Goal: Communication & Community: Answer question/provide support

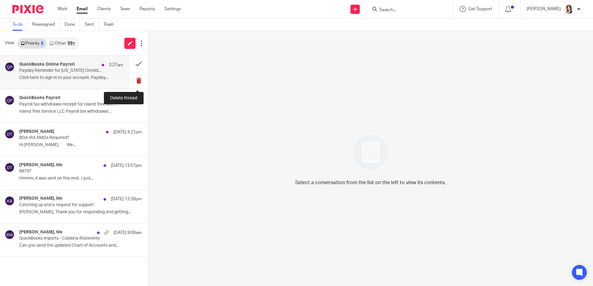
click at [136, 79] on button at bounding box center [138, 81] width 19 height 16
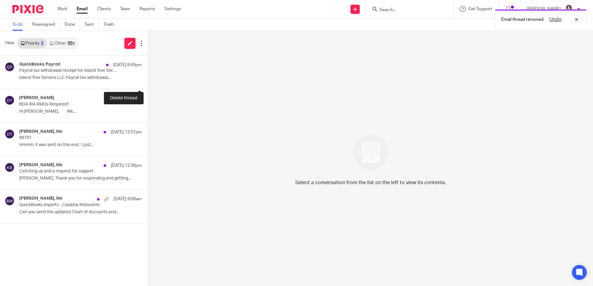
click at [148, 79] on button at bounding box center [150, 81] width 5 height 16
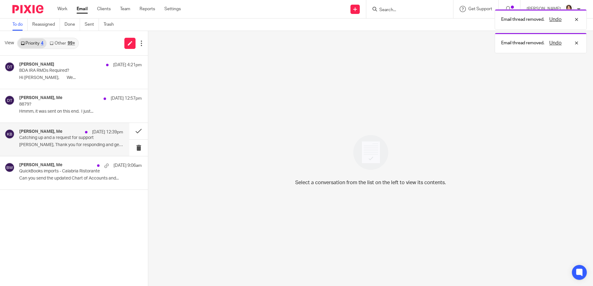
click at [56, 135] on div "Keith Batie, Me Aug 14 12:39pm" at bounding box center [71, 132] width 104 height 6
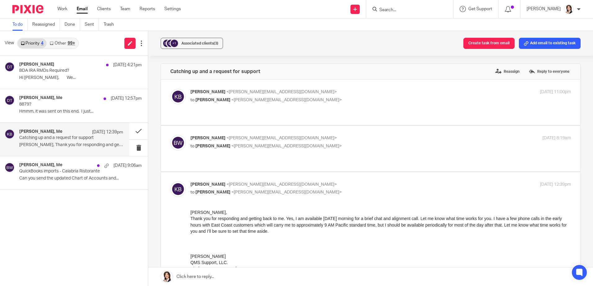
click at [246, 273] on link at bounding box center [370, 277] width 444 height 19
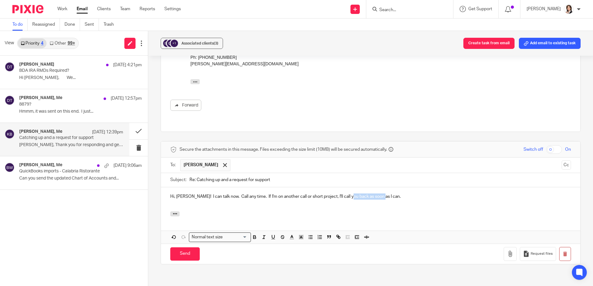
drag, startPoint x: 347, startPoint y: 161, endPoint x: 378, endPoint y: 160, distance: 31.0
click at [378, 194] on p "Hi, Keith! I can talk now. Call any time. If I'm on another call or short proje…" at bounding box center [370, 197] width 400 height 6
drag, startPoint x: 425, startPoint y: 162, endPoint x: 461, endPoint y: 161, distance: 36.9
click at [461, 194] on p "Hi, Keith! I can talk now. Call any time. If I'm on another call or short proje…" at bounding box center [370, 197] width 400 height 6
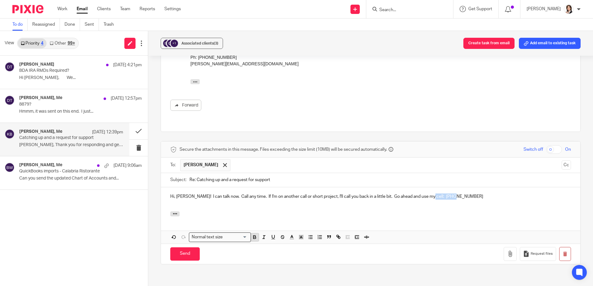
click at [253, 237] on icon "button" at bounding box center [254, 238] width 2 height 2
click at [460, 194] on p "Hi, Keith! I can talk now. Call any time. If I'm on another call or short proje…" at bounding box center [370, 197] width 400 height 6
drag, startPoint x: 347, startPoint y: 160, endPoint x: 368, endPoint y: 160, distance: 21.1
click at [368, 194] on p "Hi, Keith! I can talk now. Call any time. If I'm on another call or short proje…" at bounding box center [370, 197] width 400 height 6
click at [181, 248] on input "Send" at bounding box center [184, 254] width 29 height 13
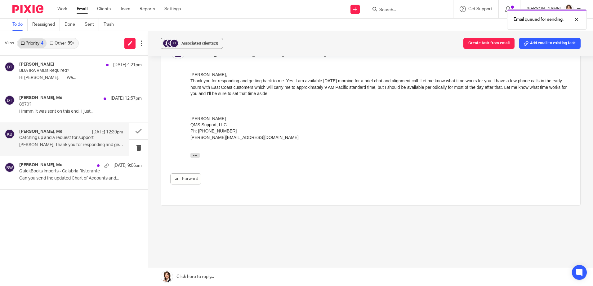
scroll to position [103, 0]
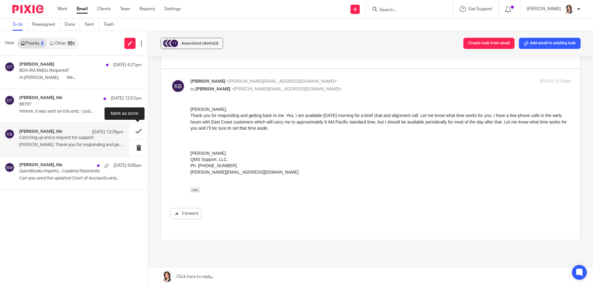
click at [137, 131] on button at bounding box center [138, 131] width 19 height 16
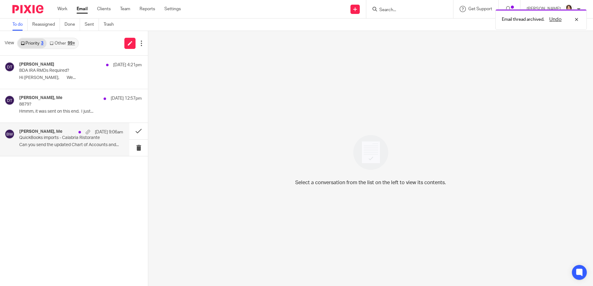
click at [65, 138] on p "QuickBooks imports - Calabria Ristorante" at bounding box center [60, 137] width 83 height 5
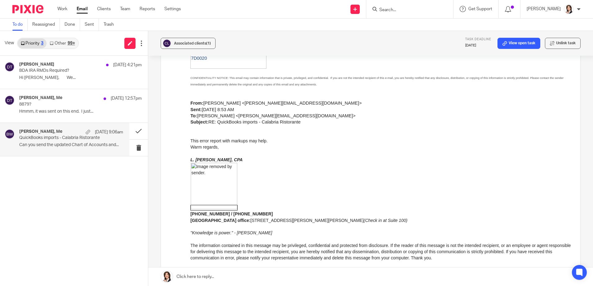
scroll to position [527, 0]
click at [207, 271] on link at bounding box center [370, 277] width 444 height 19
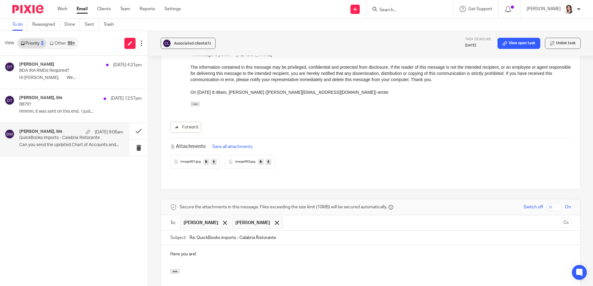
click at [292, 231] on input "Re: QuickBooks imports - Calabria Ristorante" at bounding box center [379, 238] width 381 height 14
click at [319, 231] on input "Re: QuickBooks imports - Calabria Ristorante - Chart of Accounts" at bounding box center [379, 238] width 381 height 14
click at [244, 251] on p "Here you are!" at bounding box center [370, 254] width 400 height 6
click at [340, 231] on input "Re: QuickBooks imports - Calabria Ristorante - Chart of Accounts & previous AJEs" at bounding box center [379, 238] width 381 height 14
type input "Re: QuickBooks imports - Calabria Ristorante - Chart of Accounts & previous JEs"
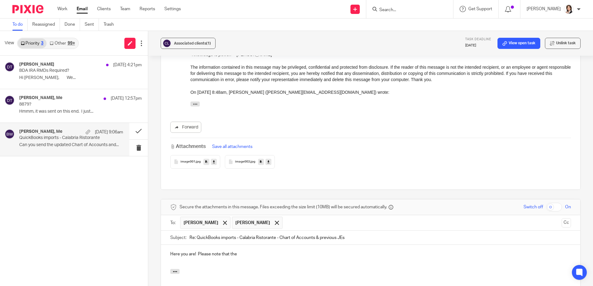
click at [301, 251] on p "Here you are! Please note that the" at bounding box center [370, 254] width 400 height 6
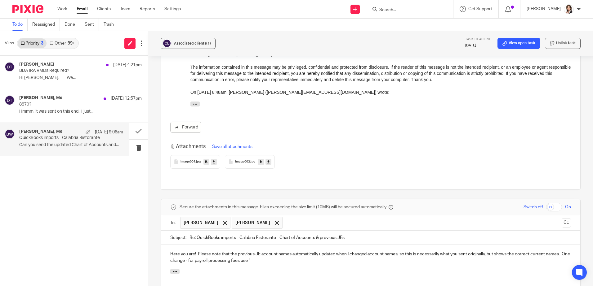
click at [263, 251] on p "Here you are! Please note that the previous JE account names automatically upda…" at bounding box center [370, 257] width 400 height 13
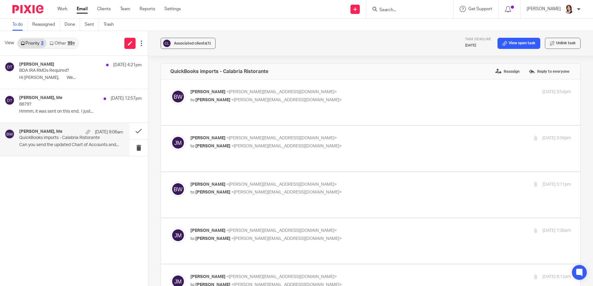
scroll to position [705, 0]
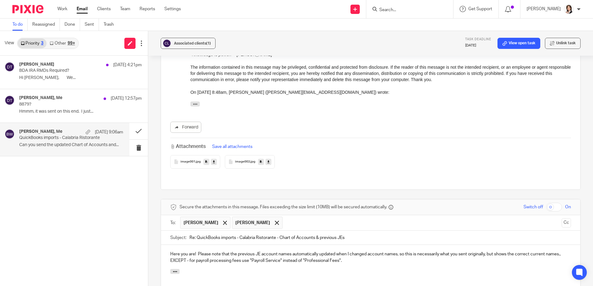
click at [378, 251] on p "Here you are! Please note that the previous JE account names automatically upda…" at bounding box center [370, 257] width 400 height 13
click at [273, 218] on div at bounding box center [276, 222] width 7 height 9
click at [279, 270] on p "Let me know if you have any questions! Thank you!" at bounding box center [370, 273] width 400 height 6
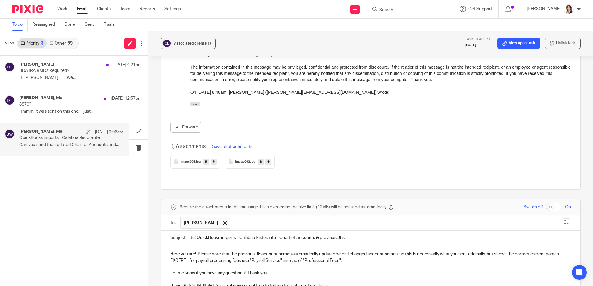
click at [210, 283] on p "I have Janet's e-mail now so feel free to tell me to deal directly with her." at bounding box center [370, 286] width 400 height 6
drag, startPoint x: 306, startPoint y: 193, endPoint x: 315, endPoint y: 192, distance: 8.4
click at [315, 283] on p "I have Janet's e-mail in Calabria's account now so feel free to tell me to deal…" at bounding box center [370, 286] width 400 height 6
click at [355, 283] on p "I have Janet's e-mail in Calabria's account now so feel free to tell me to proc…" at bounding box center [370, 286] width 400 height 6
click at [183, 251] on p "Here you are! Please note that the previous JE account names automatically upda…" at bounding box center [370, 257] width 400 height 13
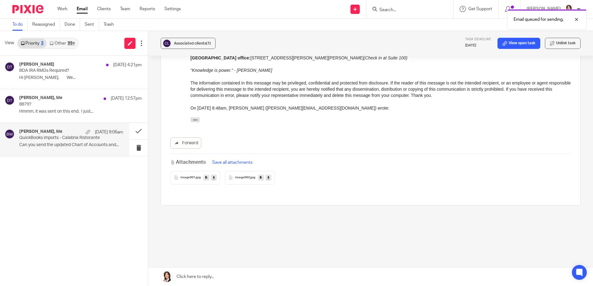
scroll to position [597, 0]
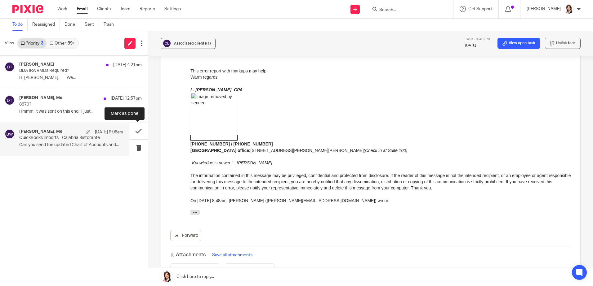
click at [139, 131] on button at bounding box center [138, 131] width 19 height 16
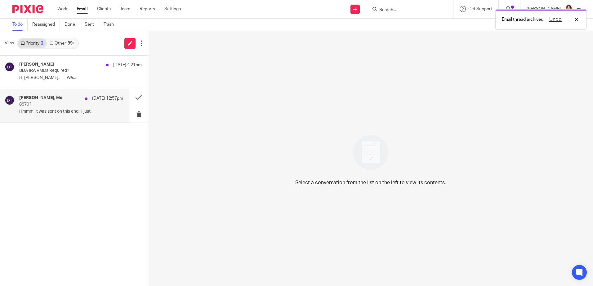
click at [65, 111] on p "Hmmm, it was sent on this end. I just..." at bounding box center [71, 111] width 104 height 5
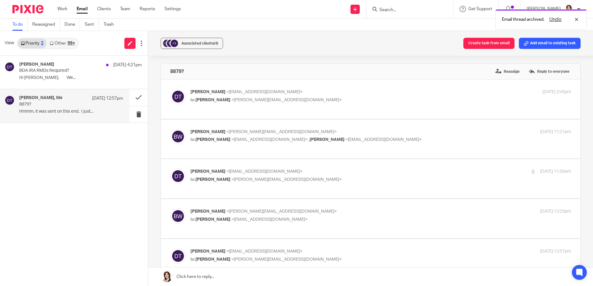
scroll to position [0, 0]
click at [24, 103] on p "8879?" at bounding box center [60, 104] width 83 height 5
click at [227, 278] on link at bounding box center [370, 277] width 444 height 19
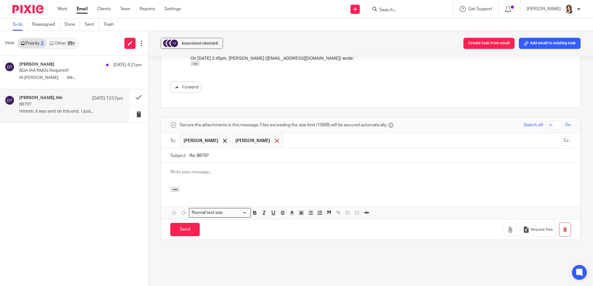
click at [275, 139] on span at bounding box center [277, 141] width 4 height 4
click at [225, 169] on p at bounding box center [370, 172] width 400 height 6
click at [187, 223] on input "Send" at bounding box center [184, 229] width 29 height 13
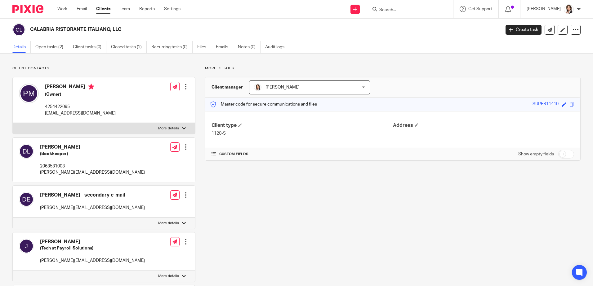
click at [389, 10] on input "Search" at bounding box center [406, 10] width 56 height 6
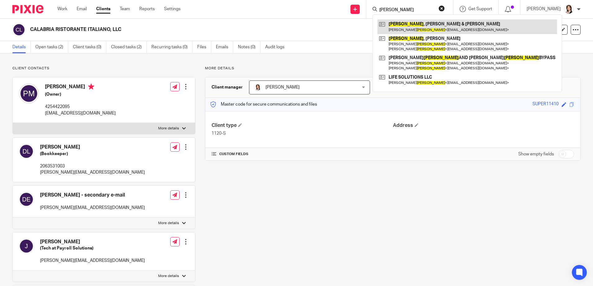
type input "taylor"
click at [414, 25] on link at bounding box center [466, 27] width 179 height 14
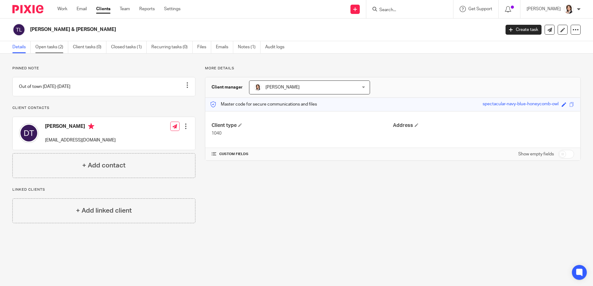
click at [58, 46] on link "Open tasks (2)" at bounding box center [51, 47] width 33 height 12
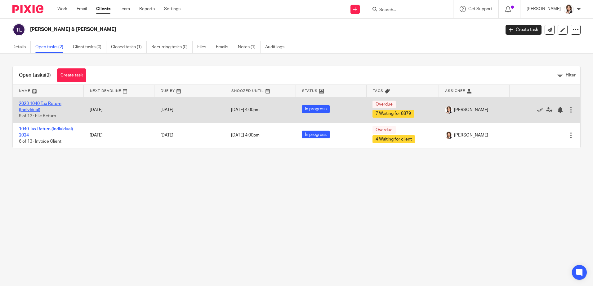
click at [28, 108] on link "2023 1040 Tax Return (Individual)" at bounding box center [40, 107] width 42 height 11
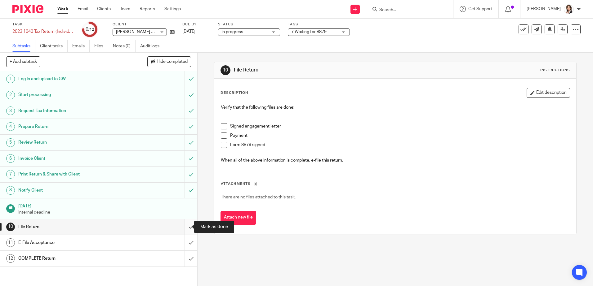
click at [186, 225] on input "submit" at bounding box center [98, 226] width 197 height 15
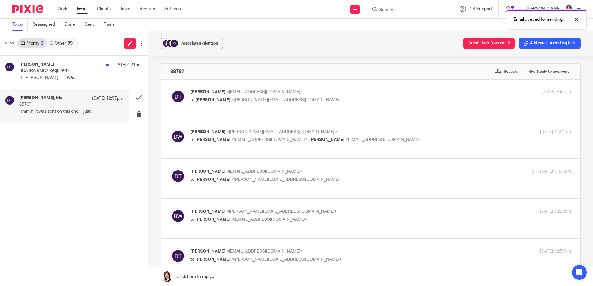
scroll to position [299, 0]
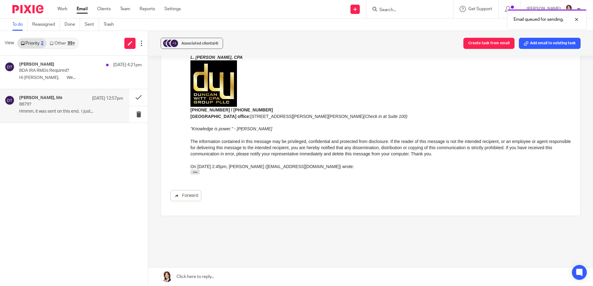
click at [46, 108] on div "Duane Taylor, Me Aug 14 12:57pm 8879? Hmmm, it was sent on this end. I just..." at bounding box center [71, 105] width 104 height 21
click at [138, 96] on button at bounding box center [138, 97] width 19 height 16
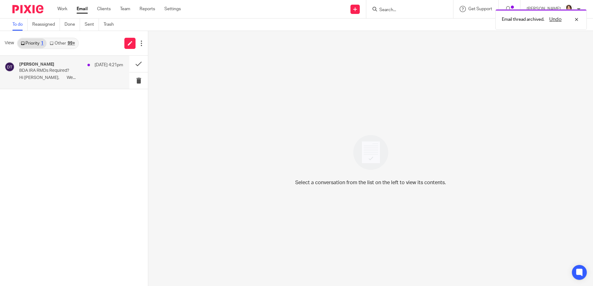
click at [34, 70] on p "BDA IRA RMDs Required?" at bounding box center [60, 70] width 83 height 5
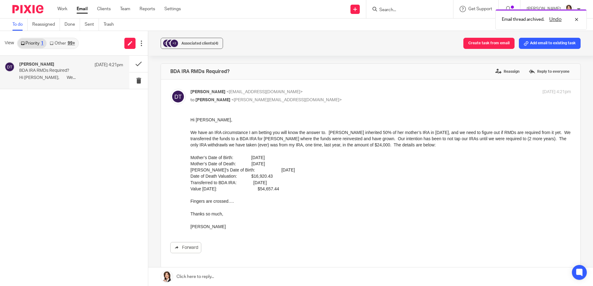
scroll to position [0, 0]
click at [189, 274] on link at bounding box center [370, 277] width 444 height 19
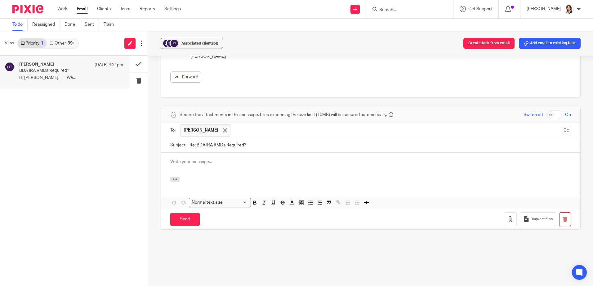
click at [212, 165] on p at bounding box center [370, 162] width 400 height 6
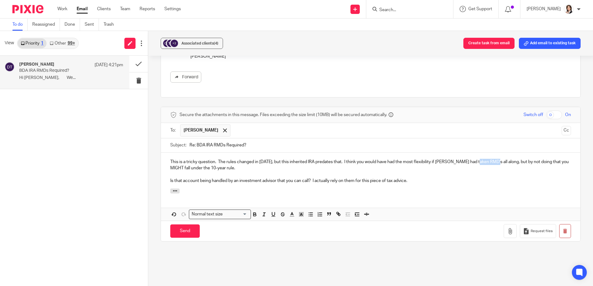
drag, startPoint x: 475, startPoint y: 162, endPoint x: 491, endPoint y: 161, distance: 15.3
click at [491, 161] on p "This is a tricky question. The rules changed in 2020, but this inherited IRA pr…" at bounding box center [370, 165] width 400 height 13
drag, startPoint x: 183, startPoint y: 168, endPoint x: 200, endPoint y: 168, distance: 17.7
click at [200, 168] on p "This is a tricky question. The rules changed in 2020, but this inherited IRA pr…" at bounding box center [370, 165] width 400 height 13
click at [545, 162] on p "This is a tricky question. The rules changed in 2020, but this inherited IRA pr…" at bounding box center [370, 165] width 400 height 13
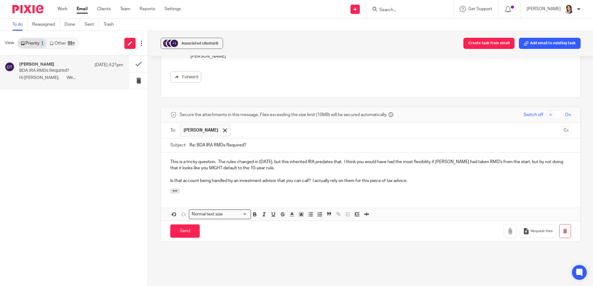
click at [198, 165] on p "This is a tricky question. The rules changed in 2020, but this inherited IRA pr…" at bounding box center [370, 165] width 400 height 13
click at [197, 168] on p "This is a tricky question. The rules changed in 2020, but this inherited IRA pr…" at bounding box center [370, 165] width 400 height 13
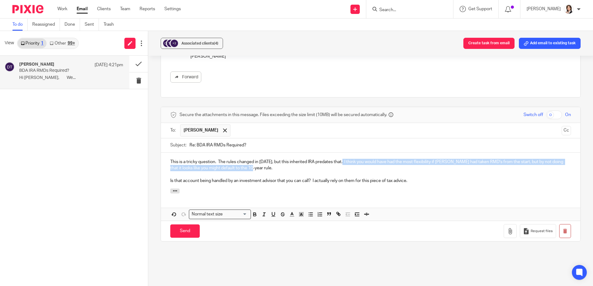
drag, startPoint x: 342, startPoint y: 162, endPoint x: 349, endPoint y: 165, distance: 8.2
click at [349, 165] on p "This is a tricky question. The rules changed in 2020, but this inherited IRA pr…" at bounding box center [370, 165] width 400 height 13
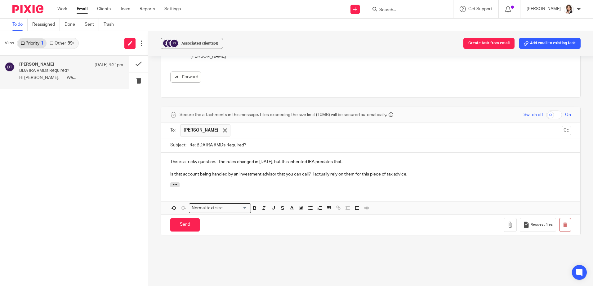
click at [406, 174] on p "Is that account being handled by an investment advisor that you can call? I act…" at bounding box center [370, 174] width 400 height 6
click at [337, 174] on p "Is that account being handled by an investment advisor that you can call? I act…" at bounding box center [370, 174] width 400 height 6
drag, startPoint x: 412, startPoint y: 174, endPoint x: 425, endPoint y: 174, distance: 12.1
click at [425, 174] on p "Is that account being handled by an investment advisor that you can call? I act…" at bounding box center [370, 174] width 400 height 6
click at [525, 174] on p "Is that account being handled by an investment advisor that you can call? I act…" at bounding box center [370, 174] width 400 height 6
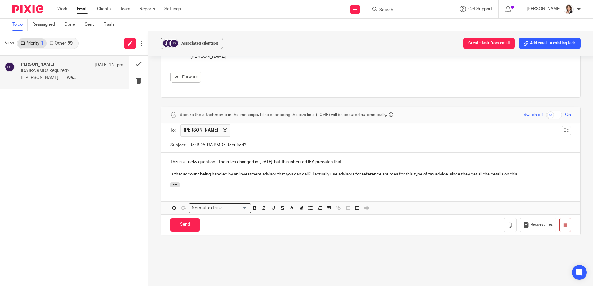
click at [362, 174] on p "Is that account being handled by an investment advisor that you can call? I act…" at bounding box center [370, 174] width 400 height 6
click at [184, 223] on input "Send" at bounding box center [184, 224] width 29 height 13
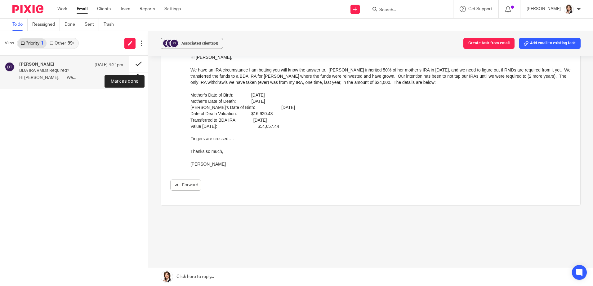
click at [134, 63] on button at bounding box center [138, 64] width 19 height 16
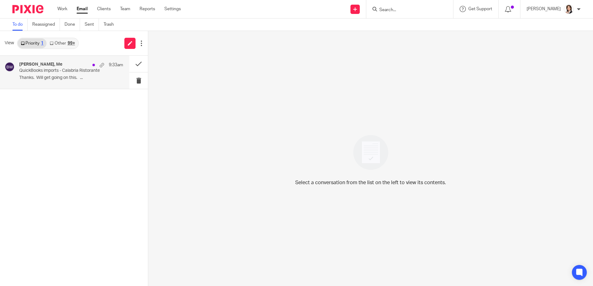
click at [46, 72] on p "QuickBooks imports - Calabria Ristorante" at bounding box center [60, 70] width 83 height 5
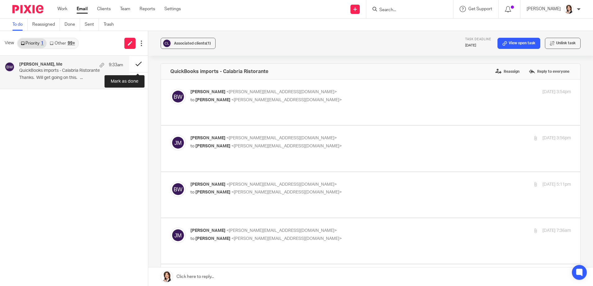
click at [139, 65] on button at bounding box center [138, 64] width 19 height 16
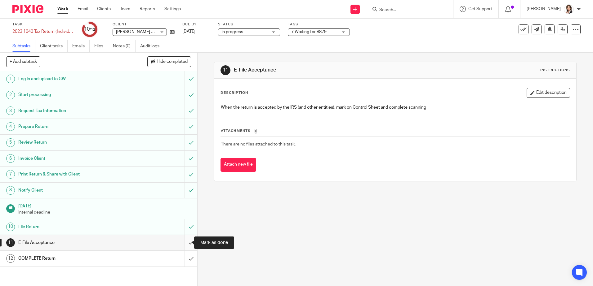
click at [186, 243] on input "submit" at bounding box center [98, 242] width 197 height 15
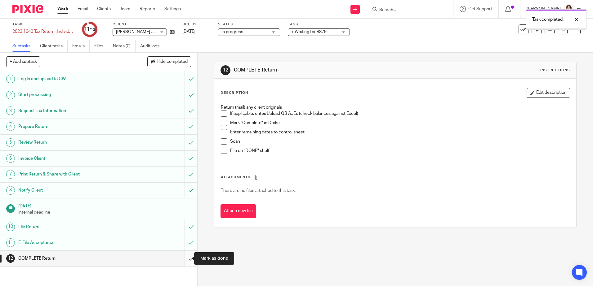
click at [185, 258] on input "submit" at bounding box center [98, 258] width 197 height 15
